Goal: Task Accomplishment & Management: Use online tool/utility

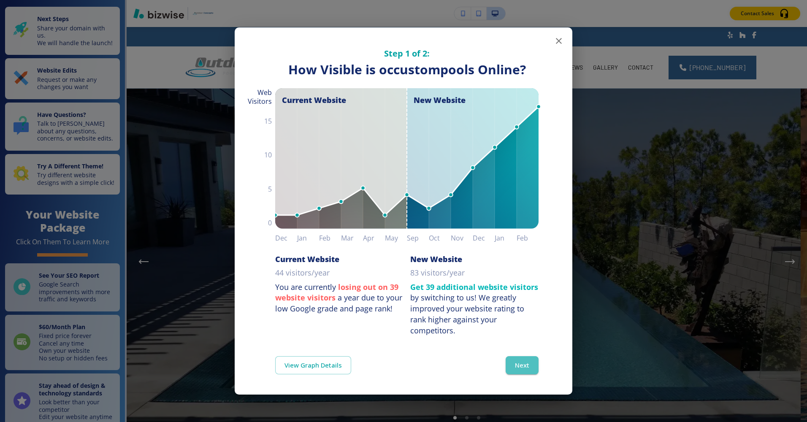
click at [522, 372] on button "Next" at bounding box center [522, 365] width 33 height 18
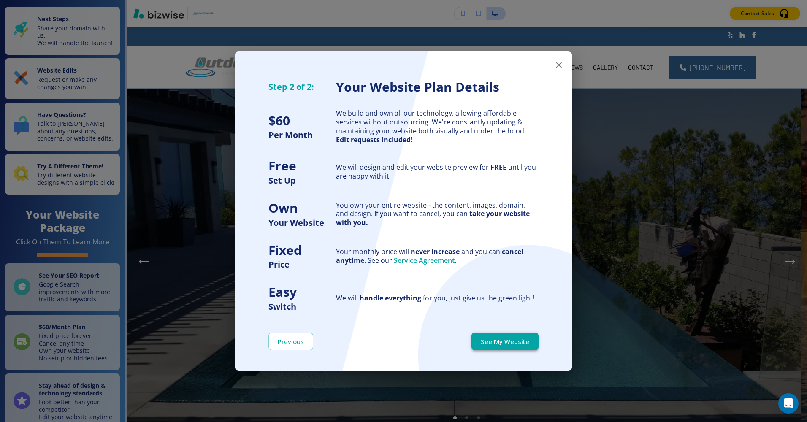
click at [517, 345] on button "See My Website" at bounding box center [505, 342] width 67 height 18
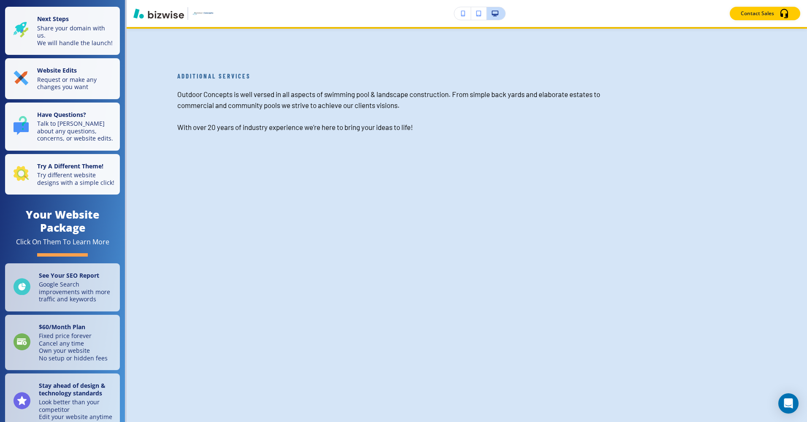
scroll to position [1943, 0]
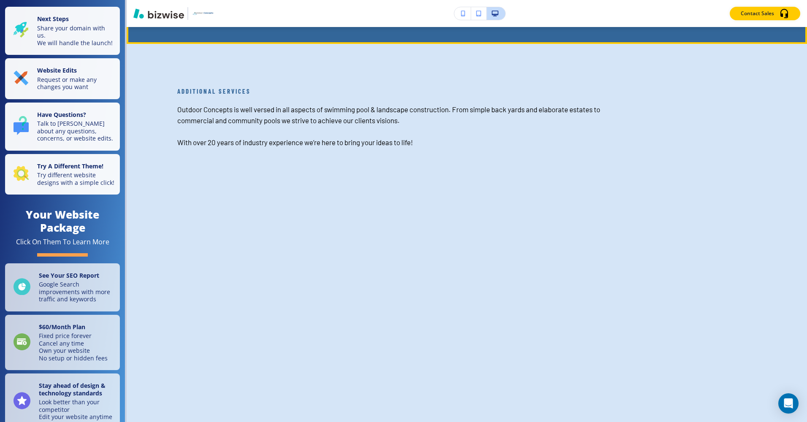
drag, startPoint x: 466, startPoint y: 157, endPoint x: 449, endPoint y: 160, distance: 16.8
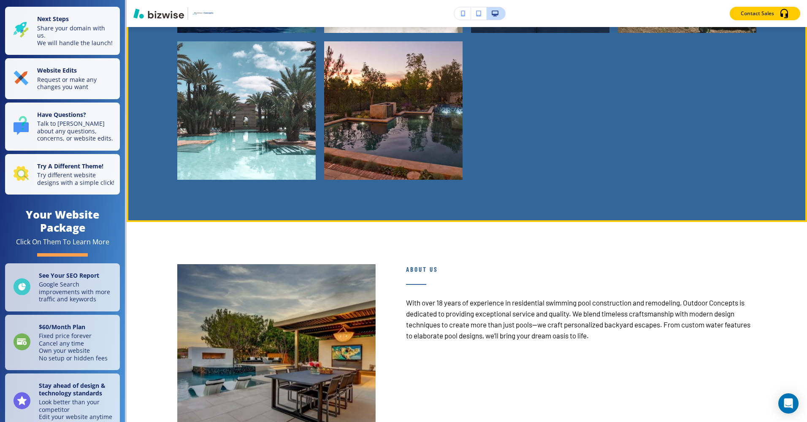
scroll to position [887, 0]
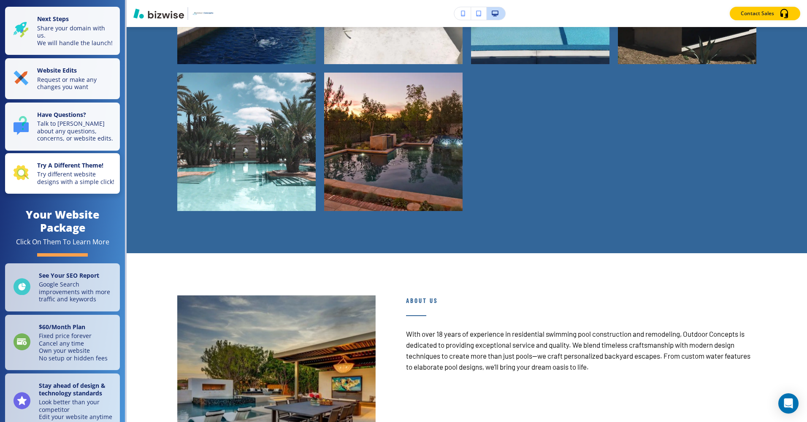
click at [71, 180] on p "Try different website designs with a simple click!" at bounding box center [76, 178] width 78 height 15
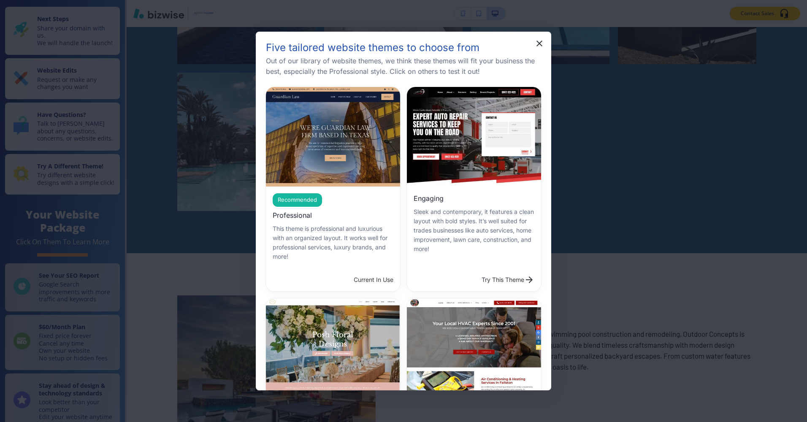
click at [429, 197] on h6 "Engaging" at bounding box center [429, 198] width 30 height 11
click at [478, 272] on button "Try This Theme" at bounding box center [508, 280] width 60 height 17
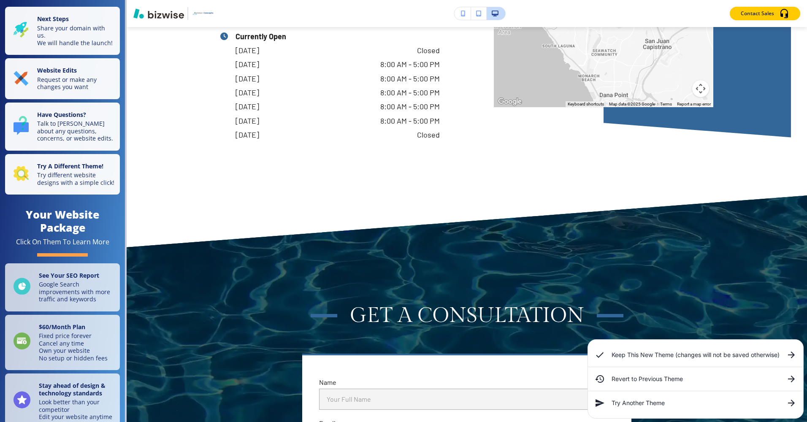
scroll to position [5786, 0]
